Goal: Check status

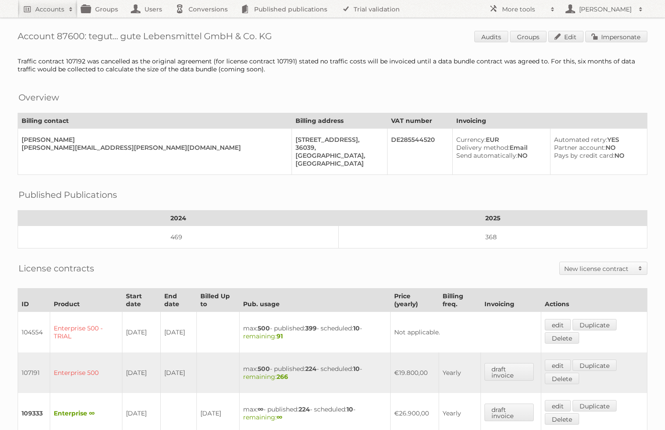
scroll to position [279, 0]
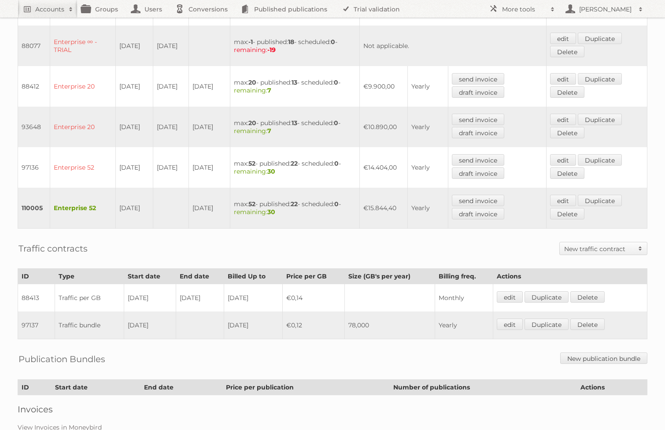
scroll to position [375, 0]
click at [30, 317] on td "97137" at bounding box center [36, 324] width 37 height 28
copy td "97137"
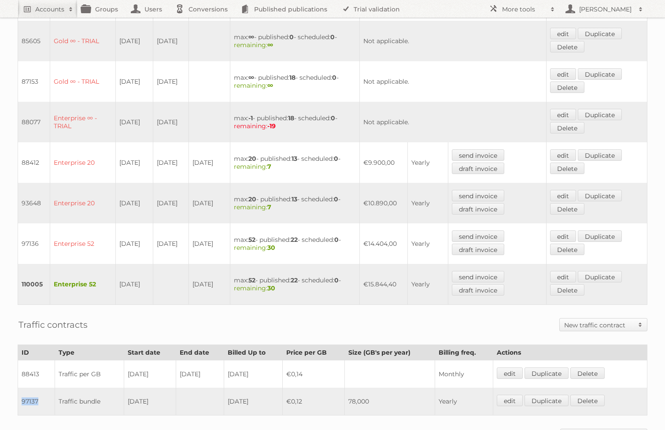
scroll to position [306, 0]
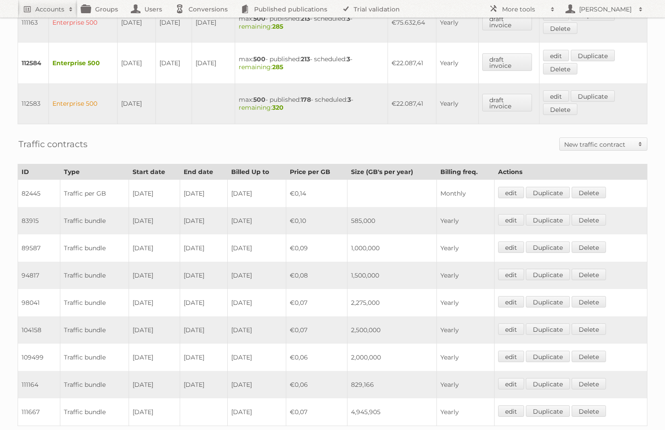
scroll to position [598, 0]
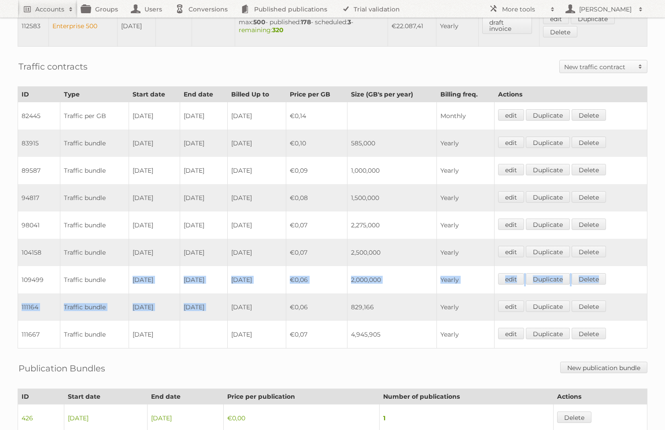
drag, startPoint x: 127, startPoint y: 266, endPoint x: 246, endPoint y: 290, distance: 121.3
click at [246, 290] on tbody "82445 Traffic per GB [DATE] [DATE] [DATE] €0,14 Monthly edit Duplicate [GEOGRAP…" at bounding box center [332, 225] width 629 height 246
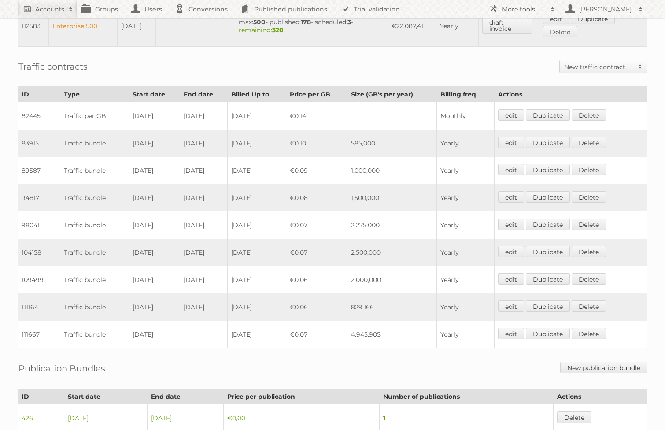
click at [371, 173] on td "1,000,000" at bounding box center [391, 170] width 89 height 27
drag, startPoint x: 127, startPoint y: 266, endPoint x: 234, endPoint y: 266, distance: 107.5
click at [234, 266] on tr "109499 Traffic bundle [DATE] [DATE] [DATE] €0,06 2,000,000 Yearly edit Duplicat…" at bounding box center [332, 279] width 629 height 27
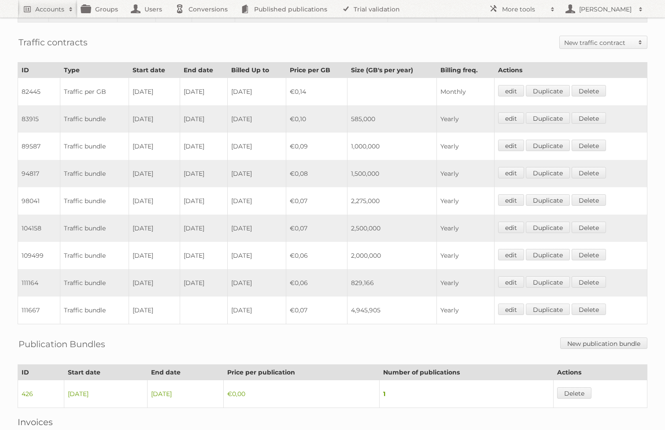
scroll to position [613, 0]
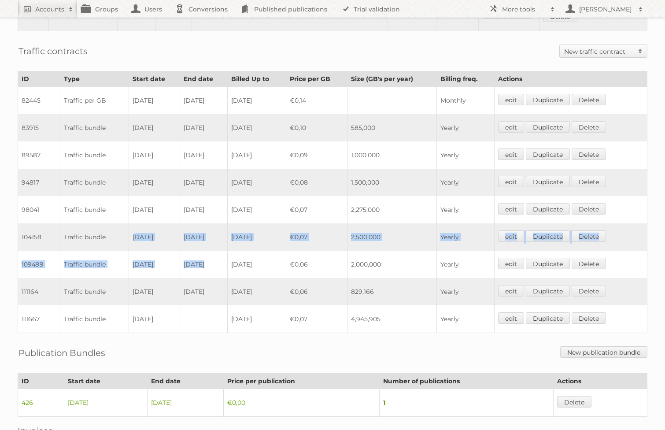
drag, startPoint x: 130, startPoint y: 225, endPoint x: 200, endPoint y: 254, distance: 75.6
click at [200, 254] on tbody "82445 Traffic per GB [DATE] [DATE] [DATE] €0,14 Monthly edit Duplicate [GEOGRAP…" at bounding box center [332, 210] width 629 height 246
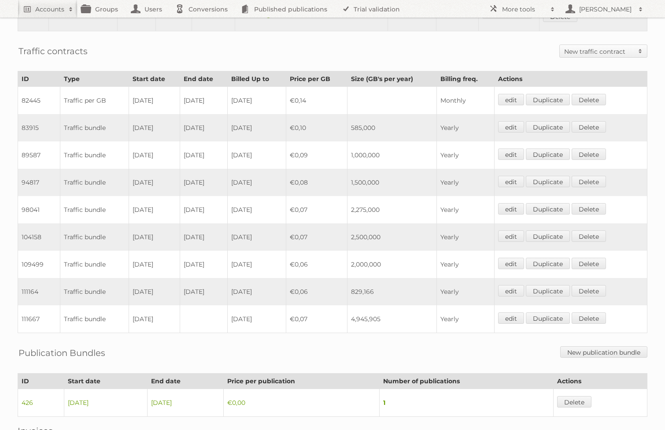
click at [218, 265] on td "[DATE]" at bounding box center [204, 264] width 48 height 27
